Goal: Check status: Check status

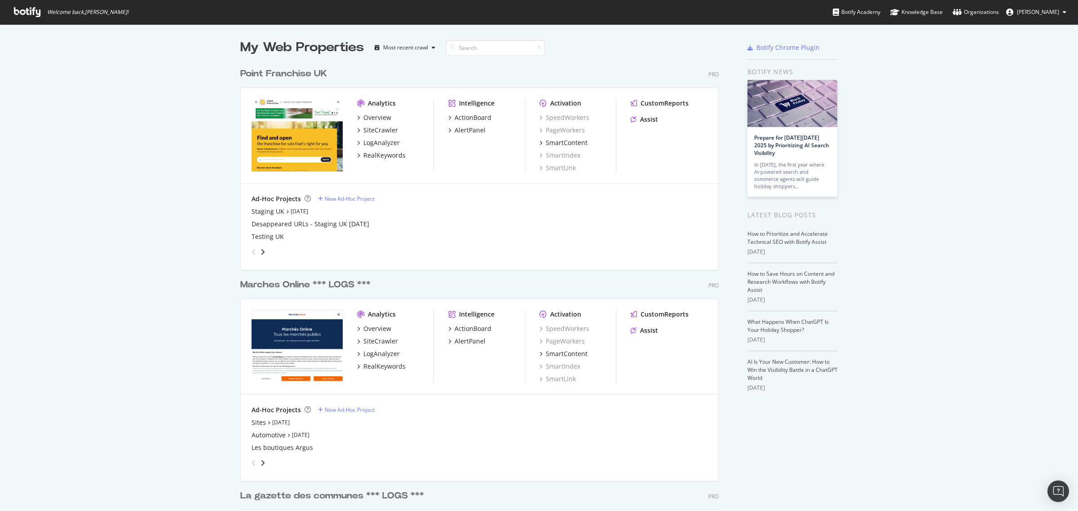
scroll to position [503, 1061]
click at [416, 53] on div "Most recent crawl" at bounding box center [405, 47] width 68 height 13
